Goal: Task Accomplishment & Management: Manage account settings

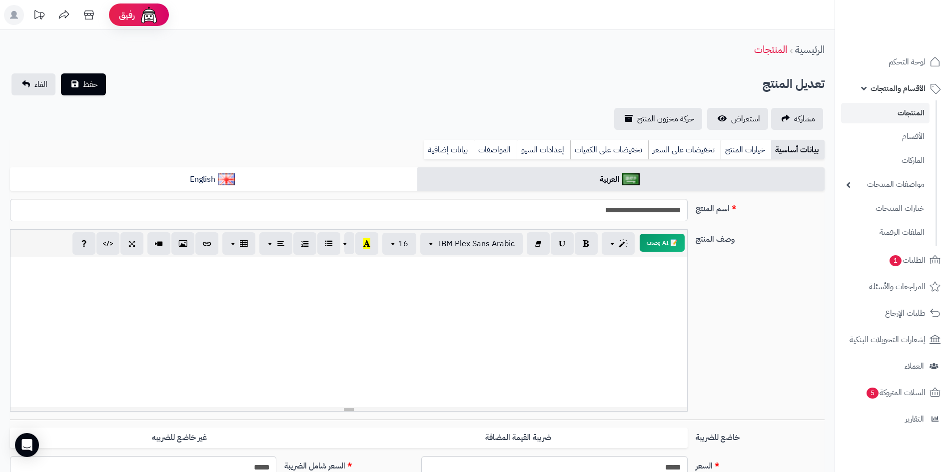
click at [904, 110] on link "المنتجات" at bounding box center [885, 113] width 88 height 20
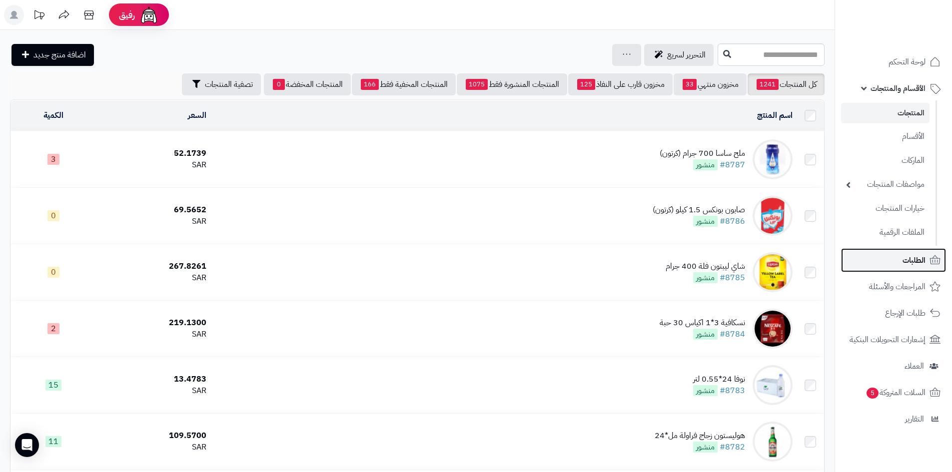
click at [916, 269] on link "الطلبات" at bounding box center [893, 260] width 105 height 24
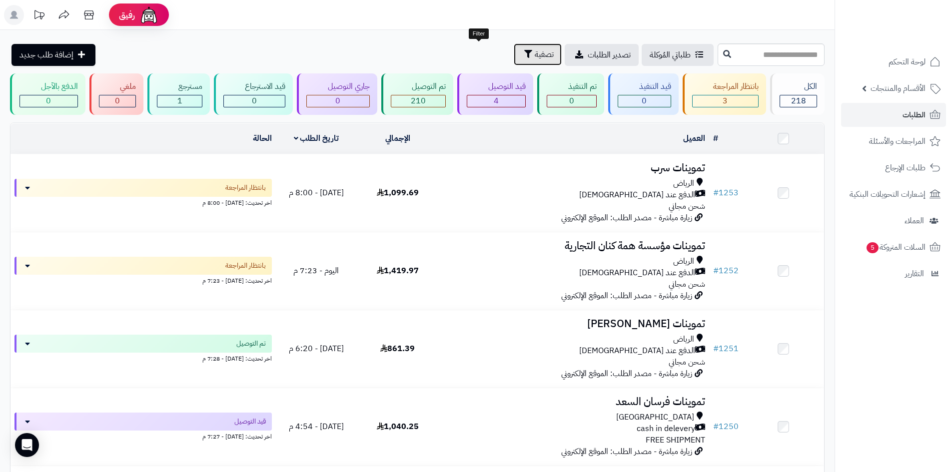
click at [535, 54] on span "تصفية" at bounding box center [544, 54] width 19 height 12
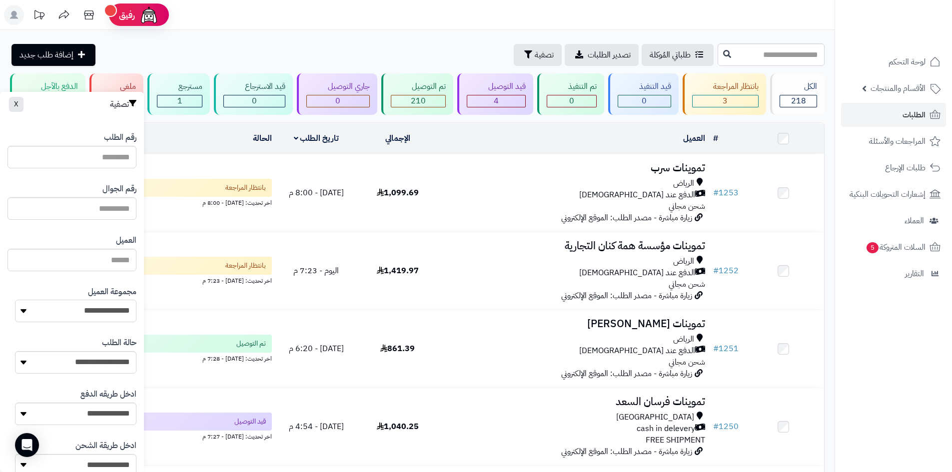
click at [99, 317] on select "**********" at bounding box center [75, 311] width 121 height 22
select select "*"
click at [15, 300] on select "**********" at bounding box center [75, 311] width 121 height 22
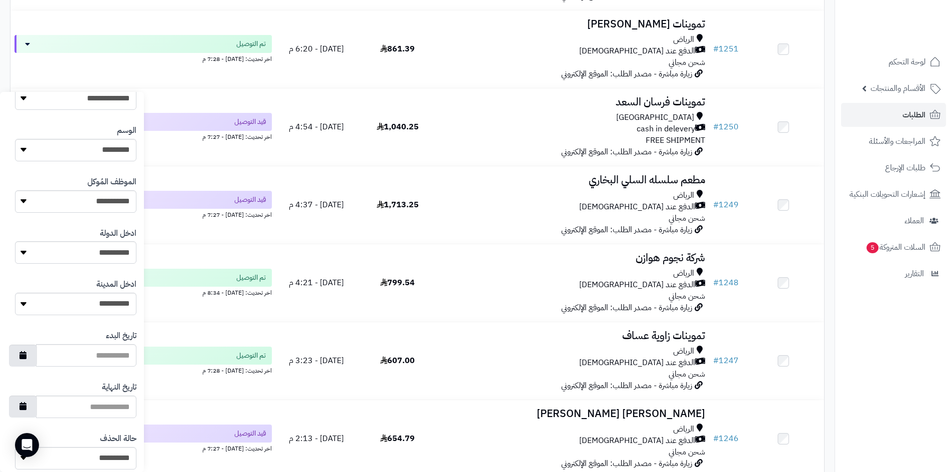
scroll to position [425, 0]
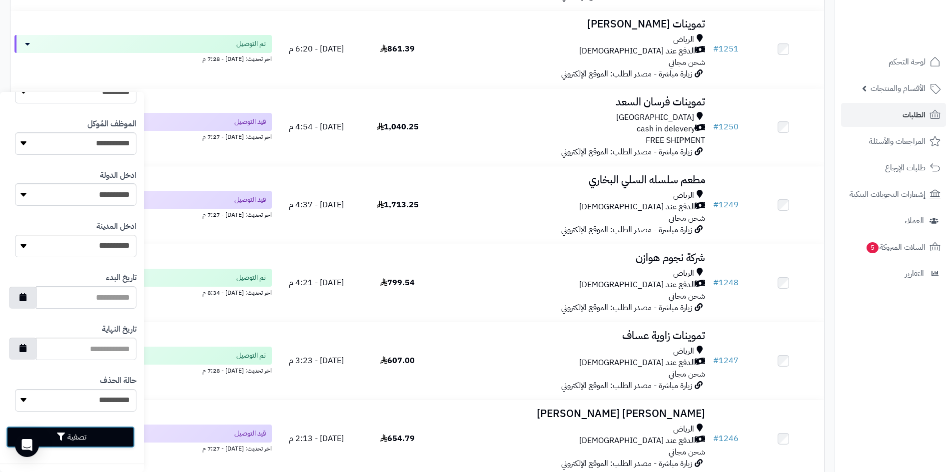
click at [112, 439] on button "تصفية" at bounding box center [70, 437] width 129 height 22
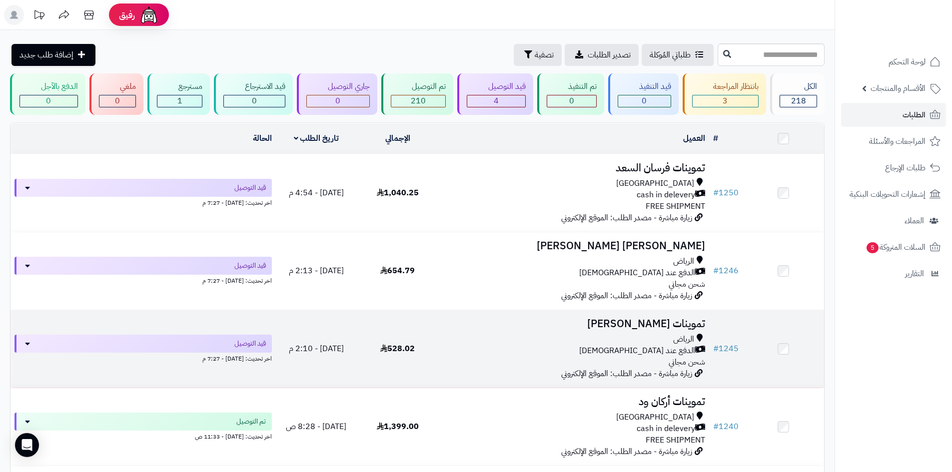
click at [561, 354] on div "الدفع عند [DEMOGRAPHIC_DATA]" at bounding box center [573, 350] width 263 height 11
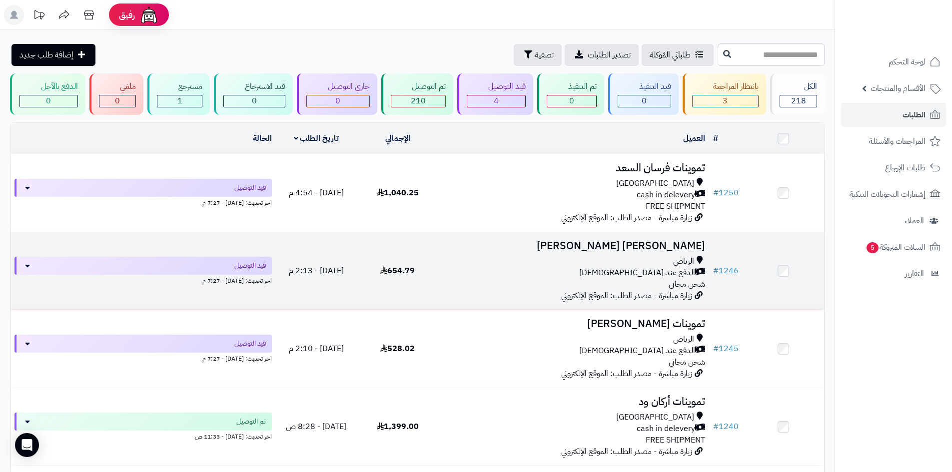
click at [546, 283] on div "الرياض الدفع عند الاستلام شحن مجاني" at bounding box center [573, 273] width 263 height 34
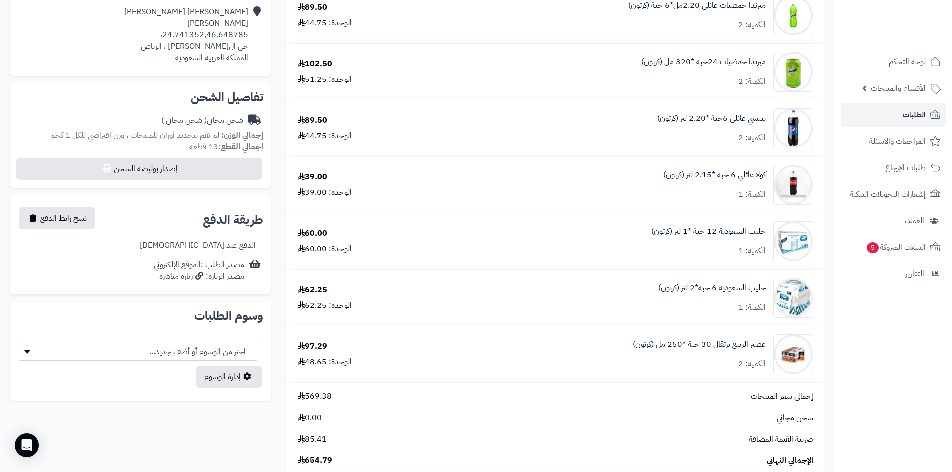
scroll to position [250, 0]
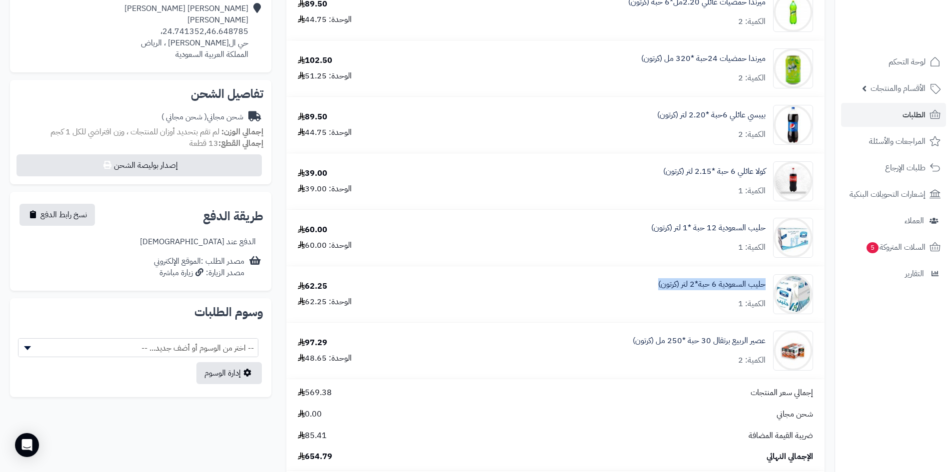
drag, startPoint x: 768, startPoint y: 282, endPoint x: 652, endPoint y: 275, distance: 116.6
click at [652, 275] on div "حليب السعودية 6 حبة*2 لتر (كرتون) الكمية: 1" at bounding box center [627, 294] width 385 height 40
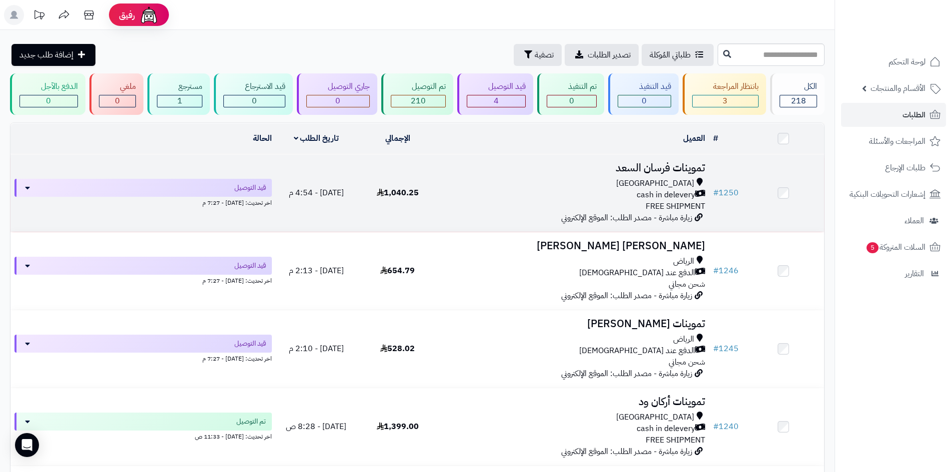
click at [536, 186] on div "Riyadh" at bounding box center [573, 183] width 263 height 11
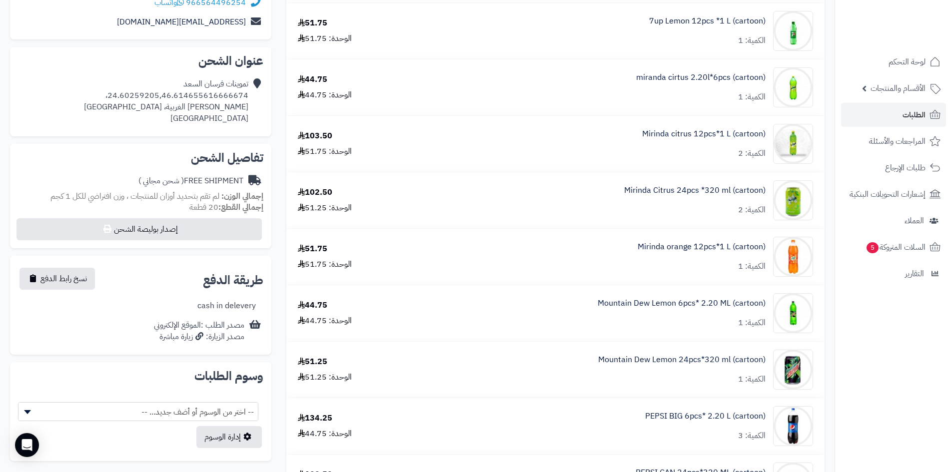
scroll to position [100, 0]
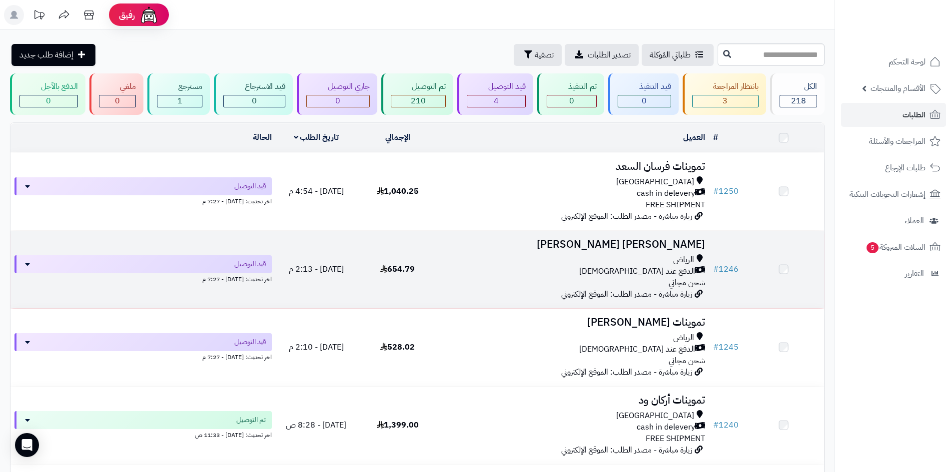
click at [472, 284] on div "[PERSON_NAME] عند الاستلام شحن مجاني" at bounding box center [573, 271] width 263 height 34
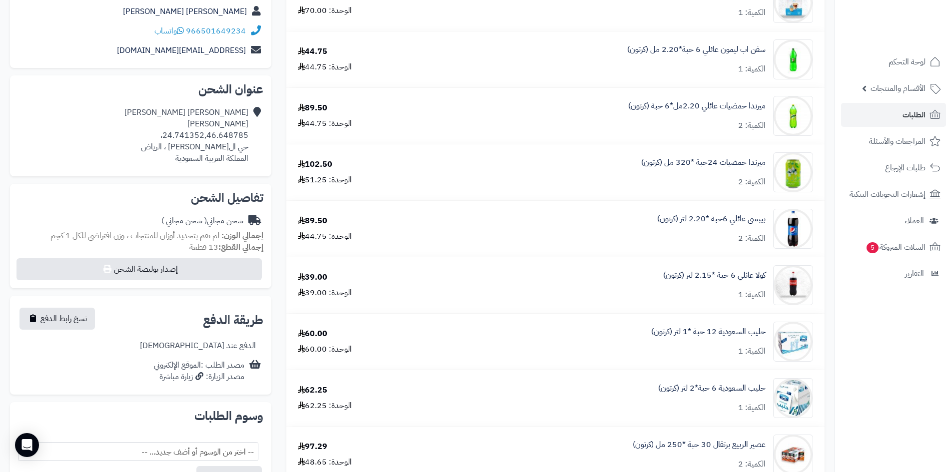
scroll to position [250, 0]
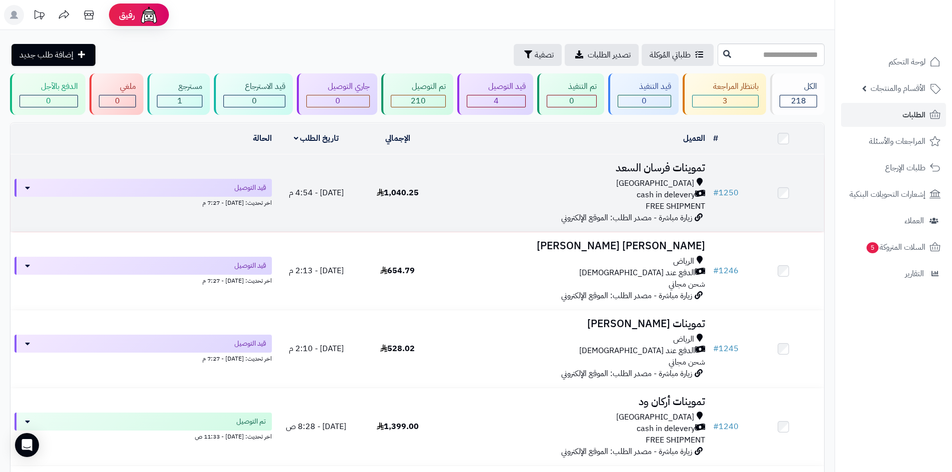
click at [492, 191] on div "cash in delevery" at bounding box center [573, 194] width 263 height 11
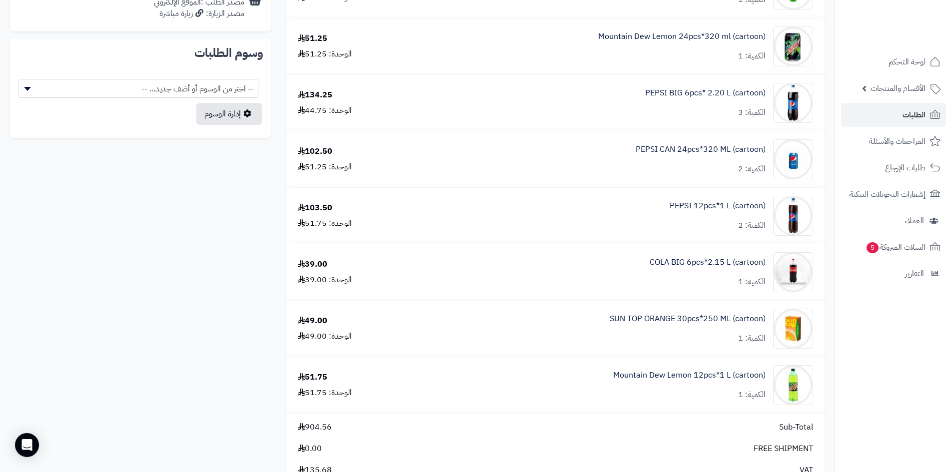
scroll to position [500, 0]
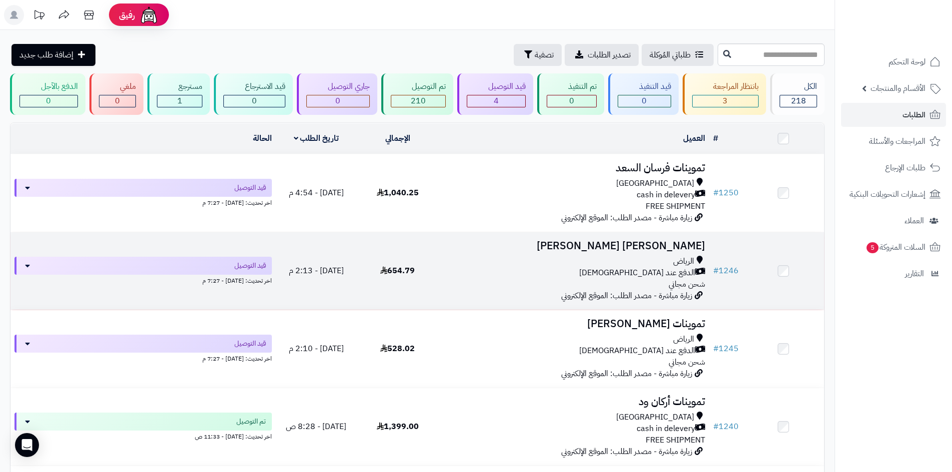
click at [456, 301] on td "عبد الله سعيد باقازي باقازي الرياض الدفع عند الاستلام شحن مجاني زيارة مباشرة - …" at bounding box center [573, 270] width 271 height 77
click at [465, 286] on div "الرياض الدفع عند الاستلام شحن مجاني" at bounding box center [573, 273] width 263 height 34
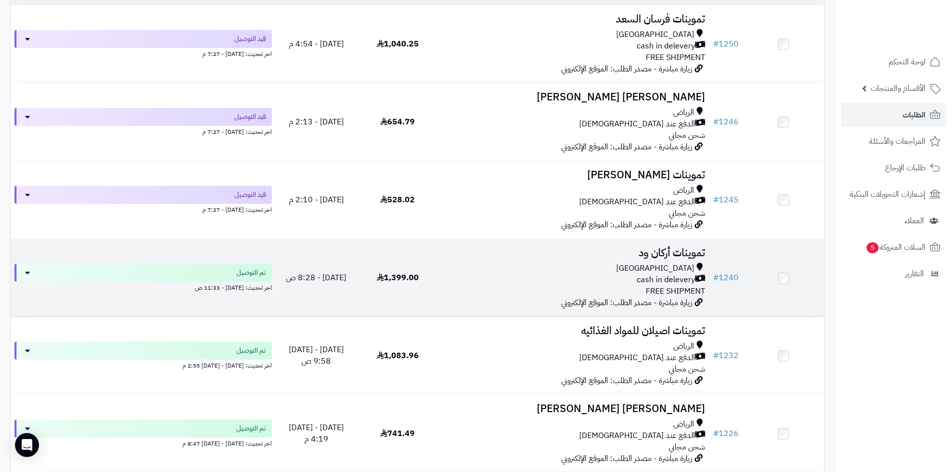
scroll to position [150, 0]
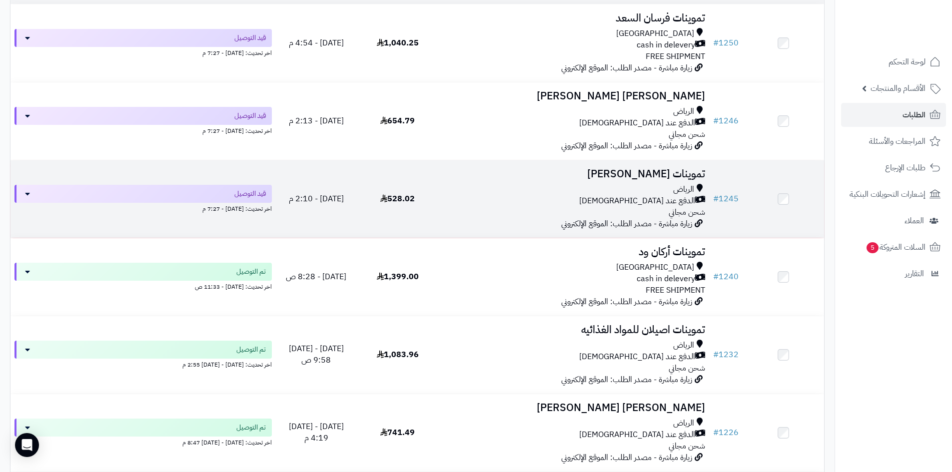
click at [466, 211] on div "الرياض الدفع عند الاستلام شحن مجاني" at bounding box center [573, 201] width 263 height 34
